Goal: Transaction & Acquisition: Purchase product/service

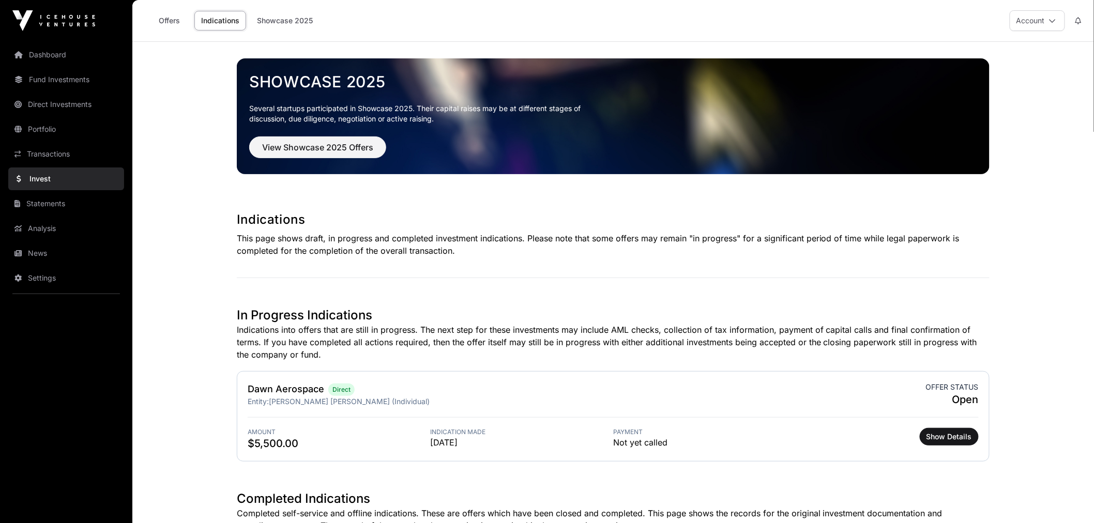
drag, startPoint x: 0, startPoint y: 0, endPoint x: 62, endPoint y: 55, distance: 83.1
click at [62, 55] on link "Dashboard" at bounding box center [66, 54] width 116 height 23
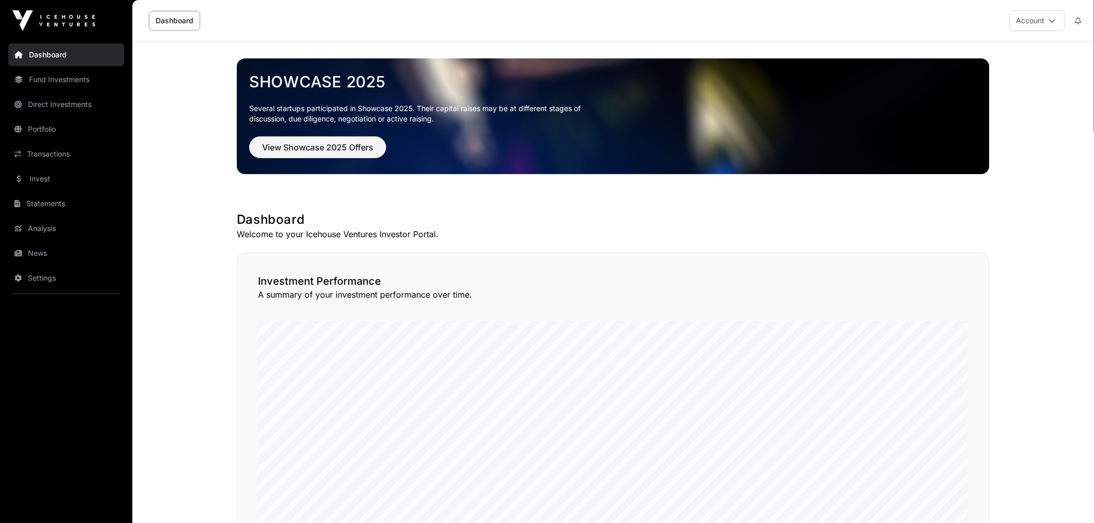
click at [65, 179] on link "Invest" at bounding box center [66, 179] width 116 height 23
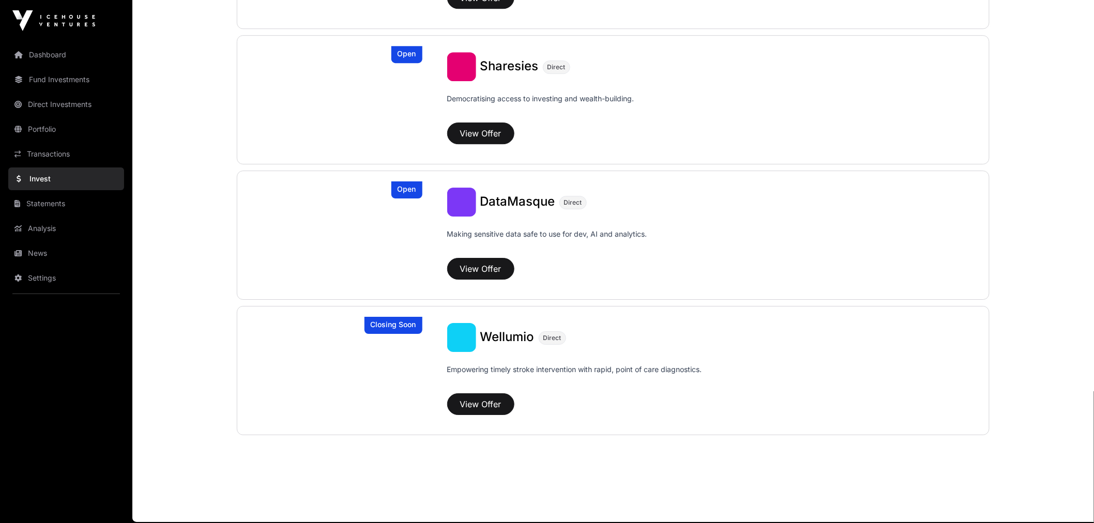
scroll to position [1088, 0]
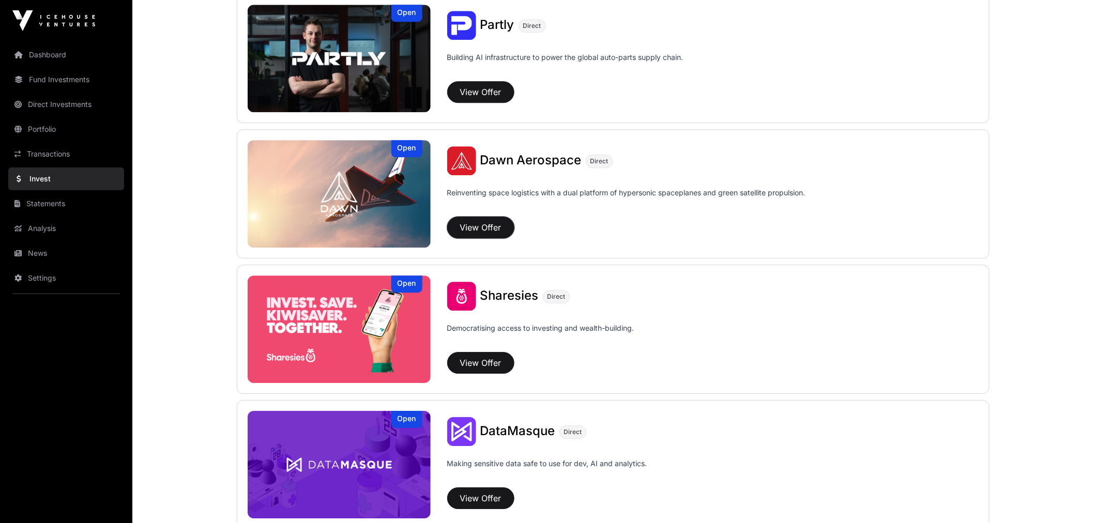
click at [498, 233] on button "View Offer" at bounding box center [480, 228] width 67 height 22
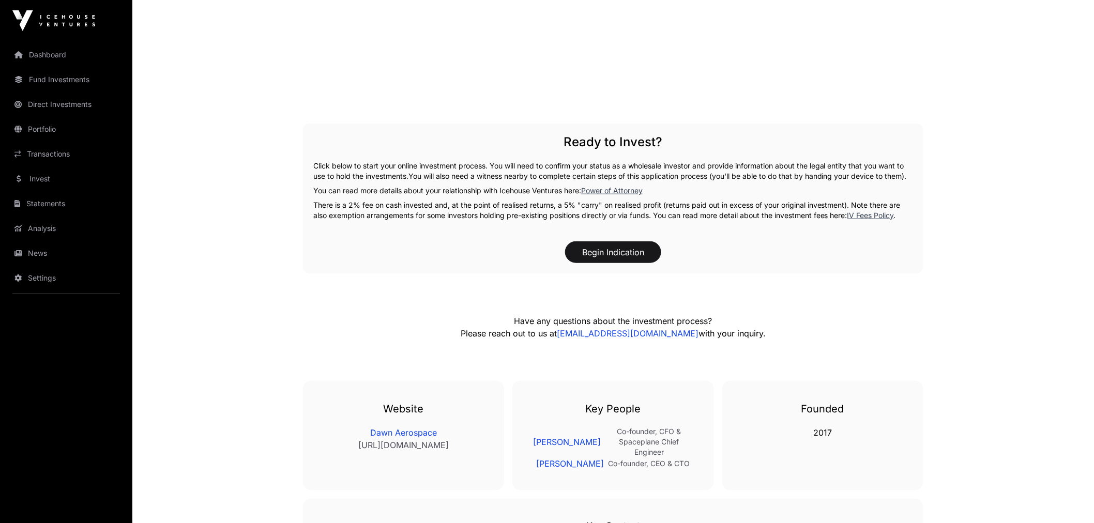
scroll to position [1953, 0]
